Goal: Task Accomplishment & Management: Use online tool/utility

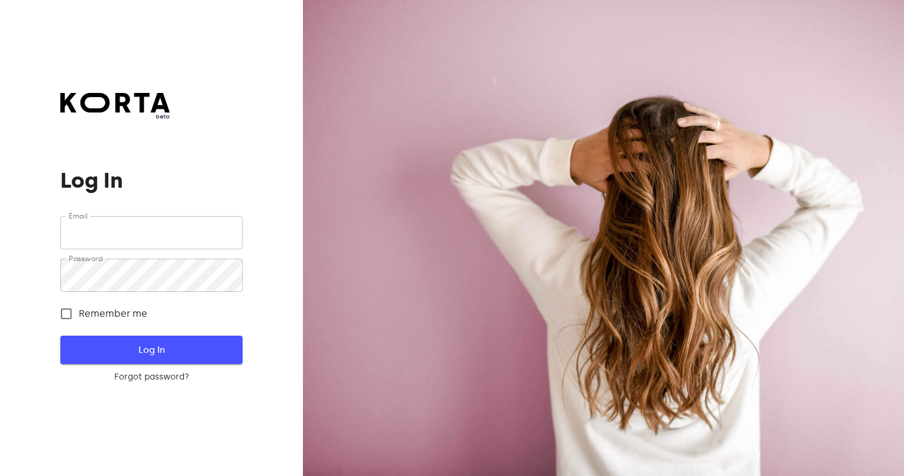
type input "[EMAIL_ADDRESS][DOMAIN_NAME]"
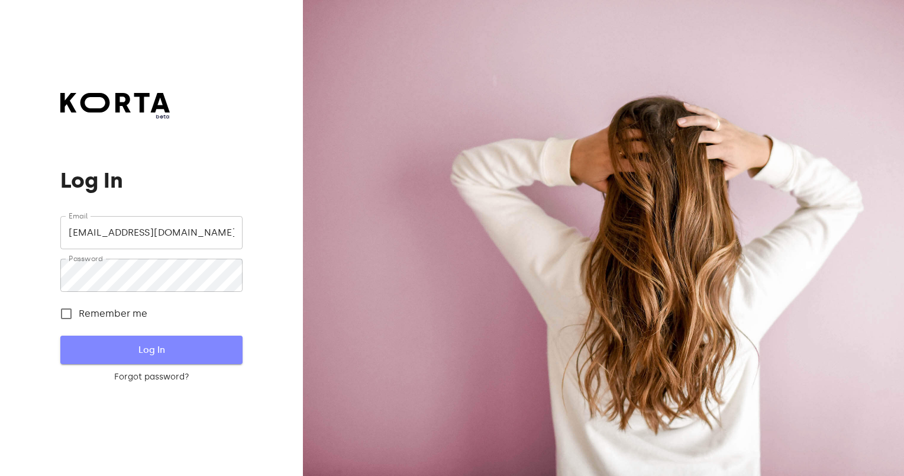
click at [190, 346] on span "Log In" at bounding box center [151, 349] width 144 height 15
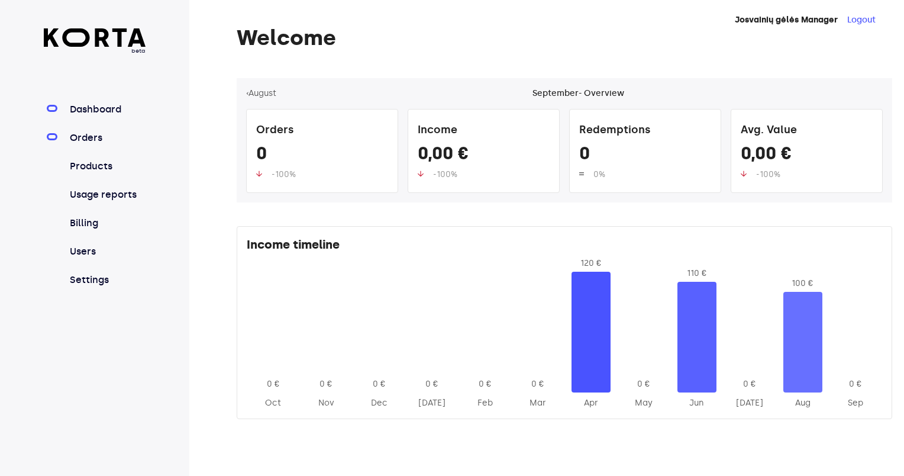
click at [106, 137] on link "Orders" at bounding box center [106, 138] width 79 height 14
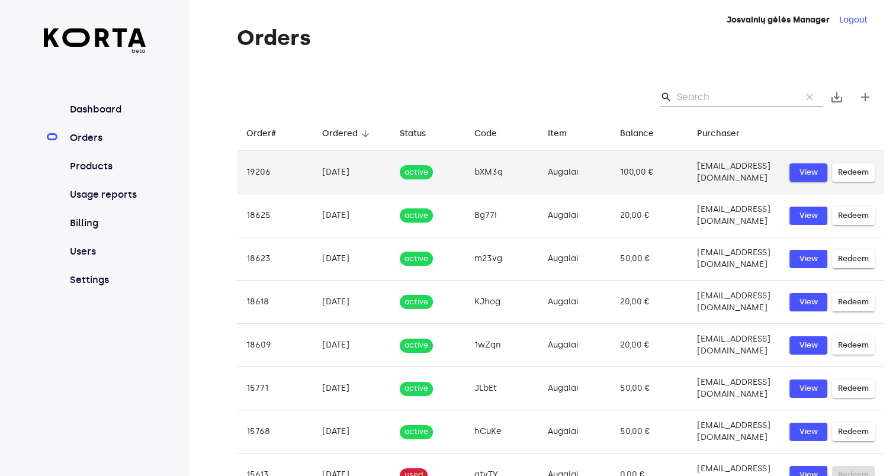
click at [815, 170] on span "View" at bounding box center [808, 173] width 26 height 14
click at [855, 171] on span "Redeem" at bounding box center [853, 173] width 31 height 14
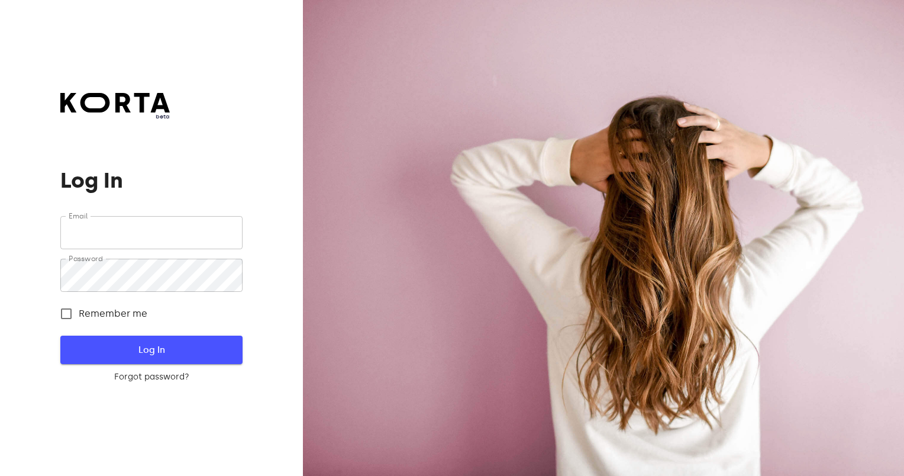
type input "[EMAIL_ADDRESS][DOMAIN_NAME]"
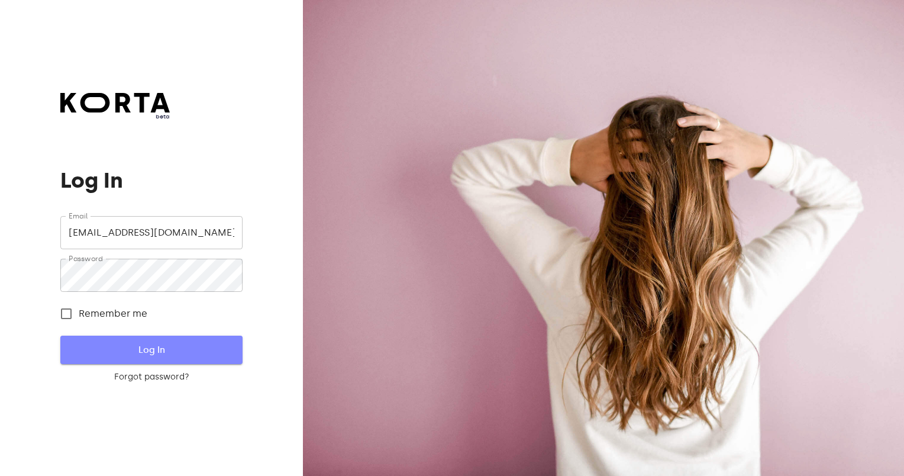
click at [128, 347] on span "Log In" at bounding box center [151, 349] width 144 height 15
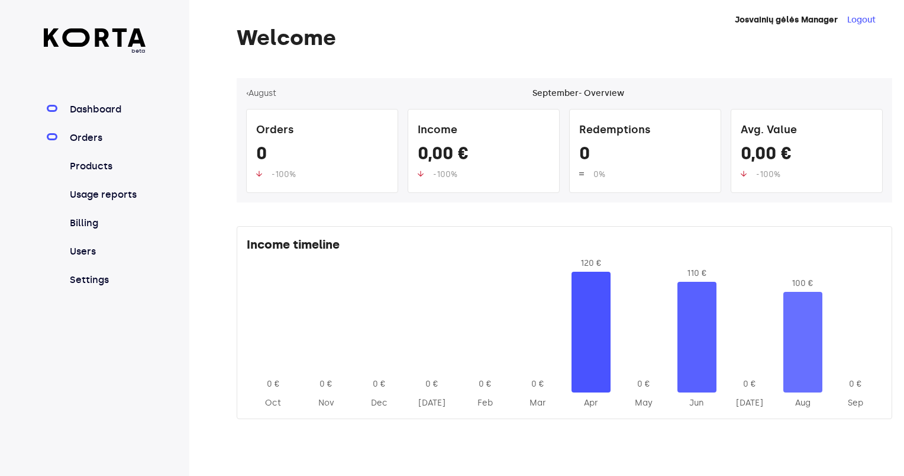
click at [80, 137] on link "Orders" at bounding box center [106, 138] width 79 height 14
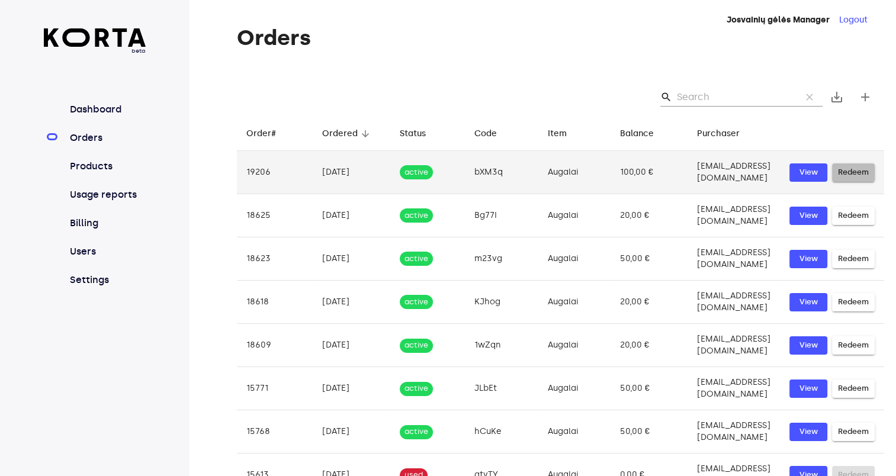
click at [847, 168] on span "Redeem" at bounding box center [853, 173] width 31 height 14
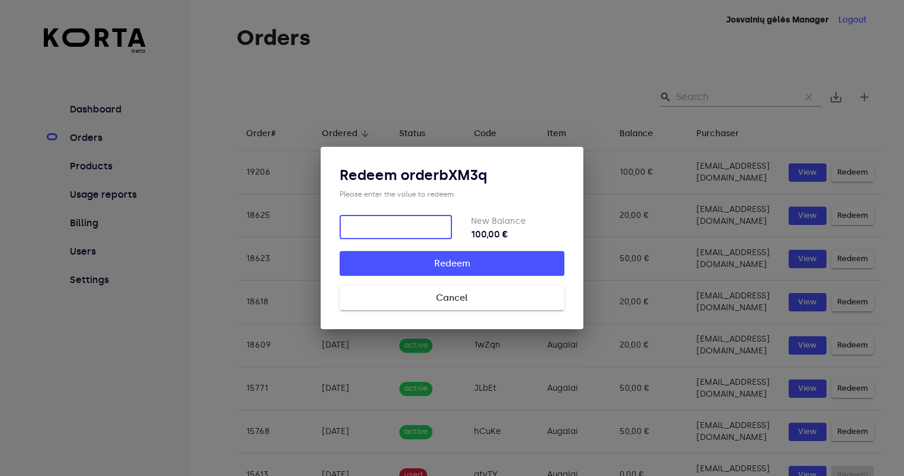
click at [362, 224] on input "number" at bounding box center [396, 227] width 112 height 24
type input "100"
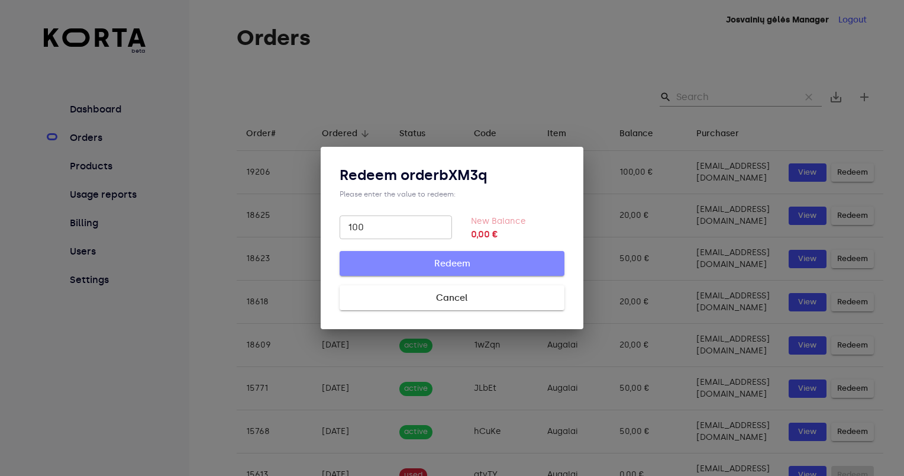
click at [419, 258] on span "Redeem" at bounding box center [452, 263] width 187 height 15
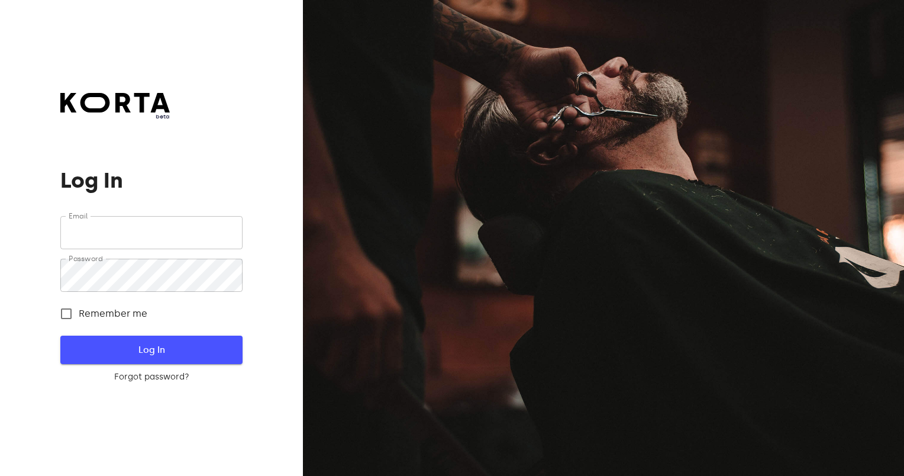
type input "[EMAIL_ADDRESS][DOMAIN_NAME]"
click at [210, 353] on span "Log In" at bounding box center [151, 349] width 144 height 15
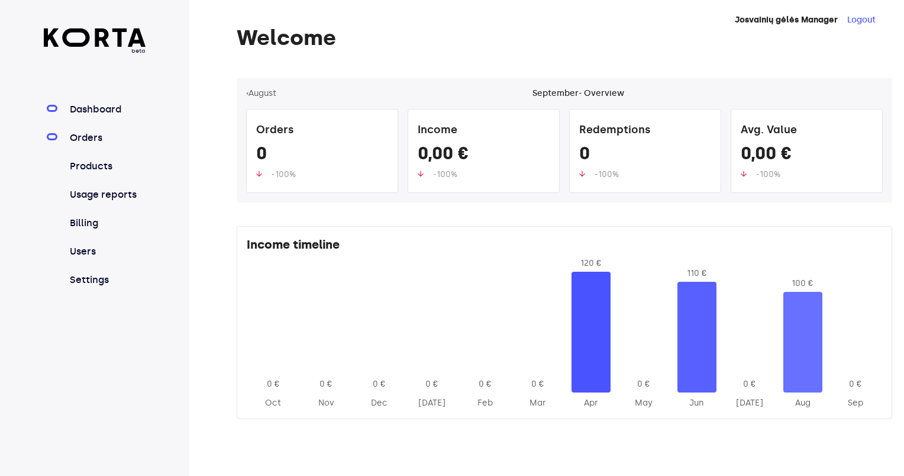
click at [83, 131] on link "Orders" at bounding box center [106, 138] width 79 height 14
